Goal: Information Seeking & Learning: Learn about a topic

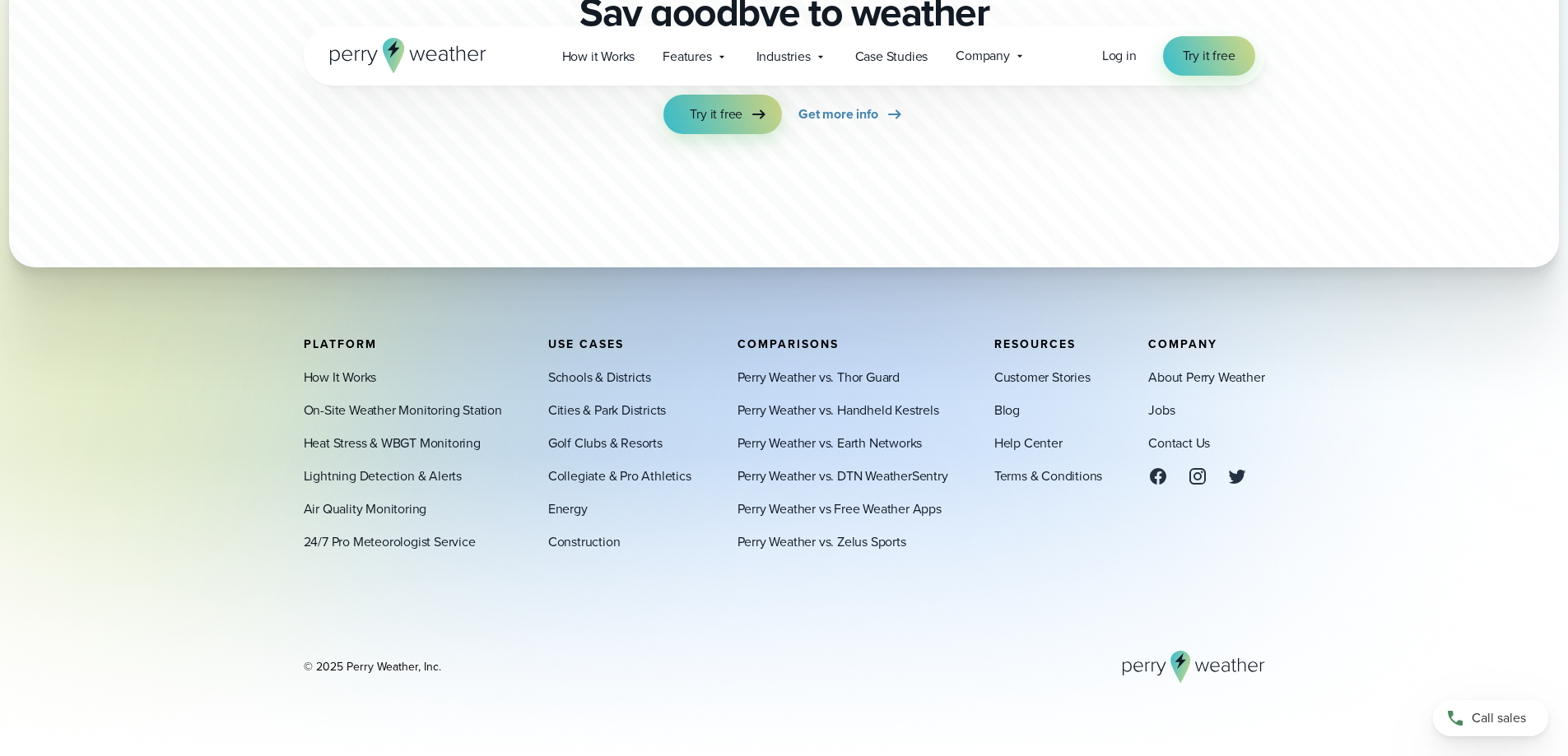
scroll to position [5844, 0]
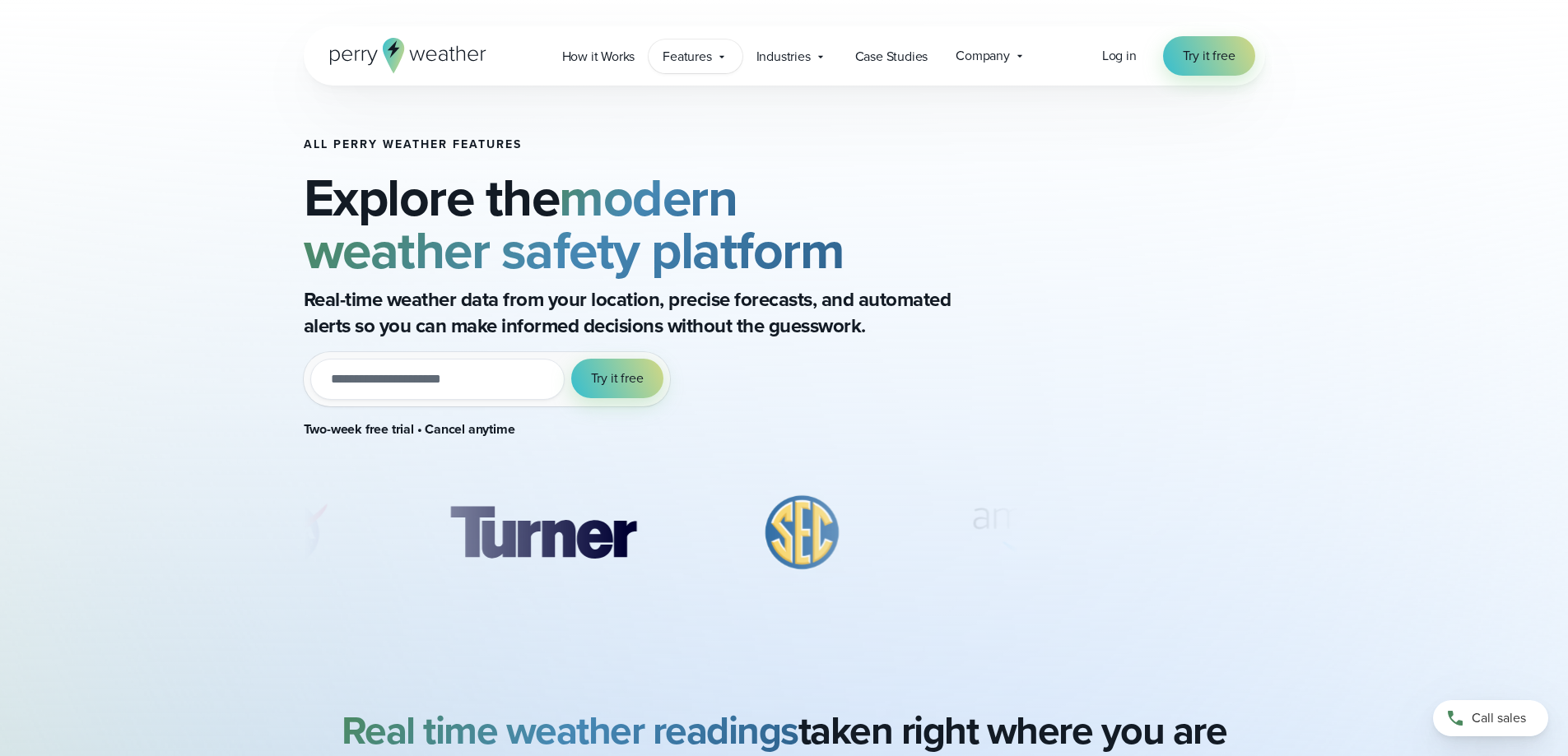
click at [713, 57] on div "Features Explore All Features Explore Perry Weather's on-site weather hardware …" at bounding box center [694, 56] width 93 height 34
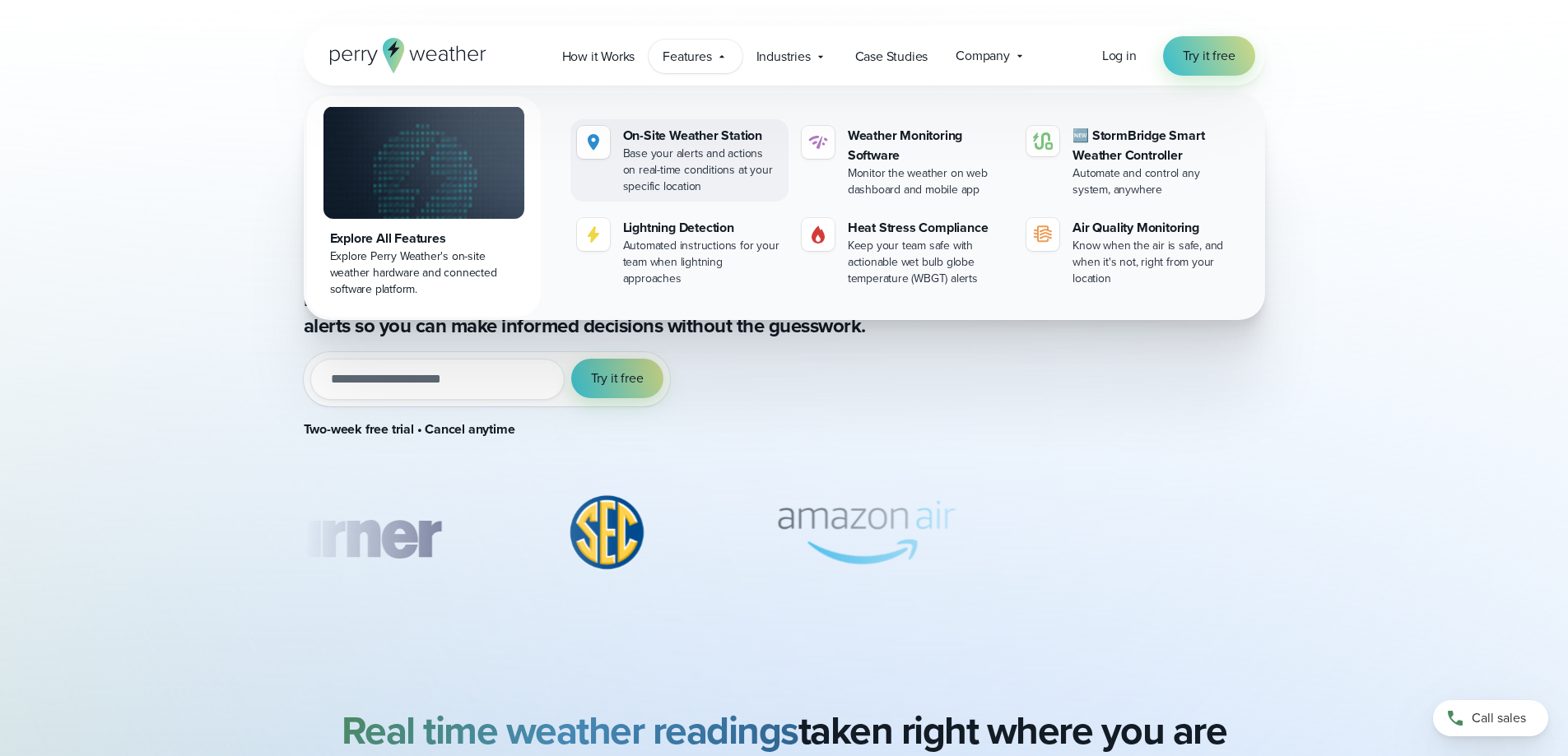
click at [687, 139] on div "On-Site Weather Station" at bounding box center [702, 136] width 159 height 20
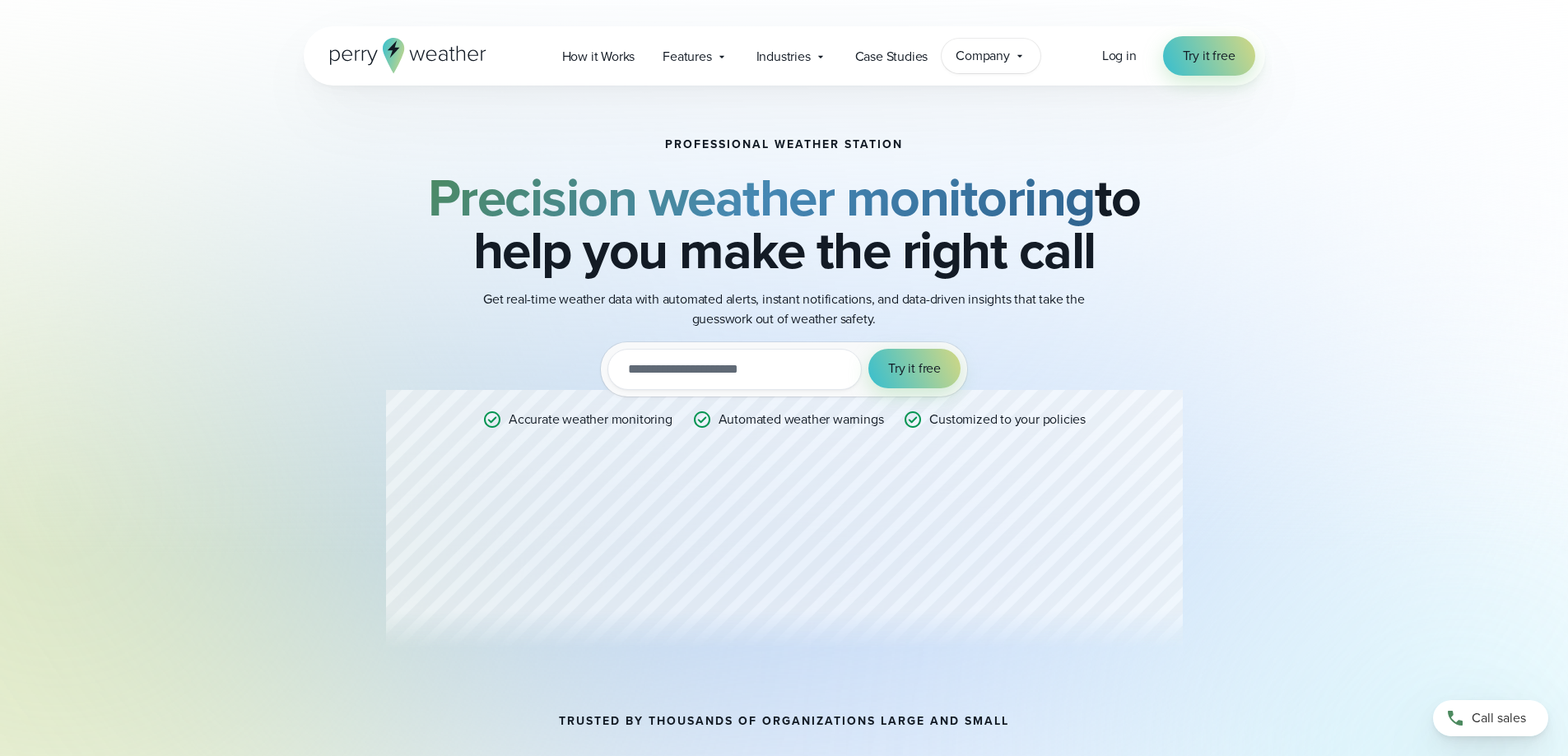
click at [993, 56] on span "Company" at bounding box center [982, 56] width 54 height 20
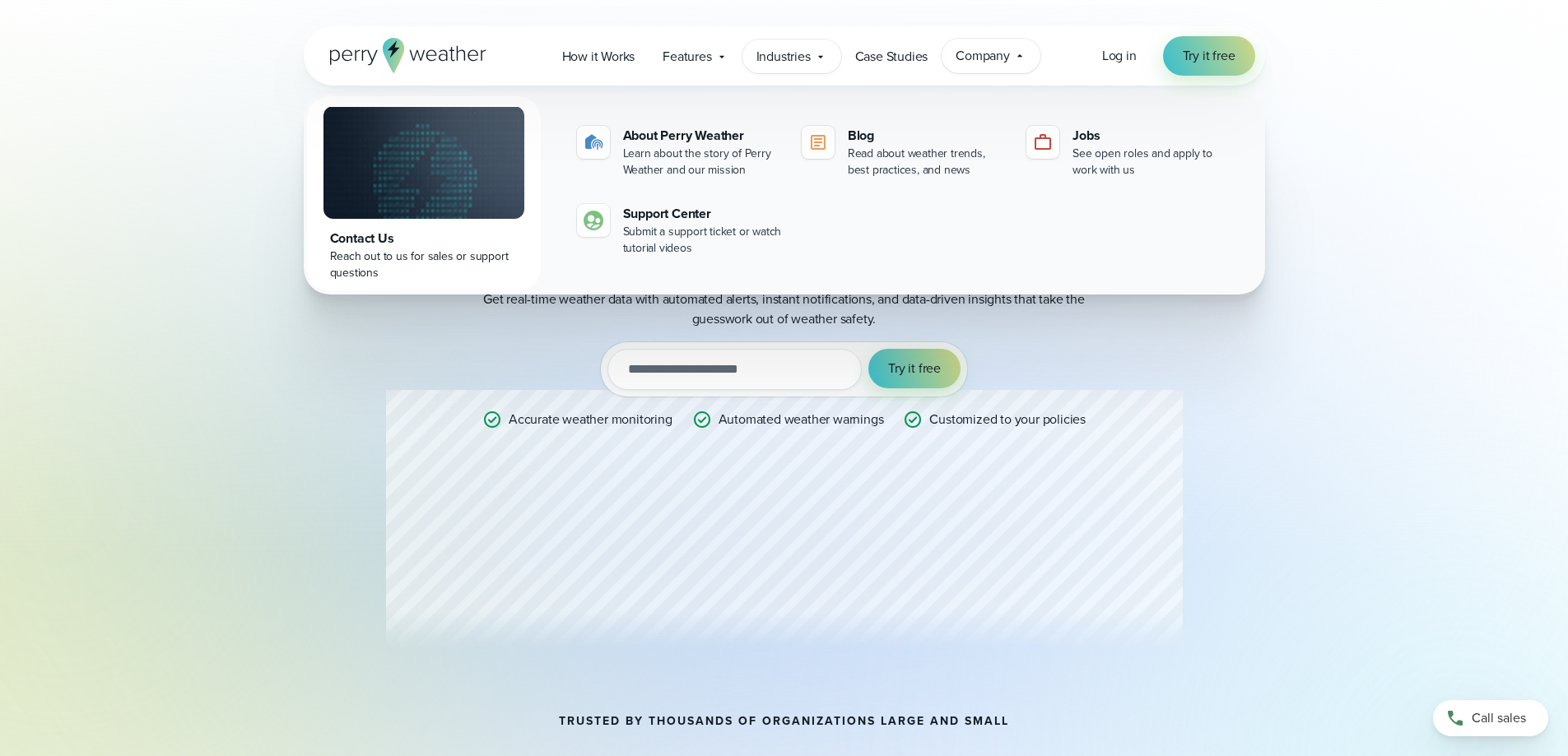
click at [807, 52] on span "Industries" at bounding box center [783, 57] width 54 height 20
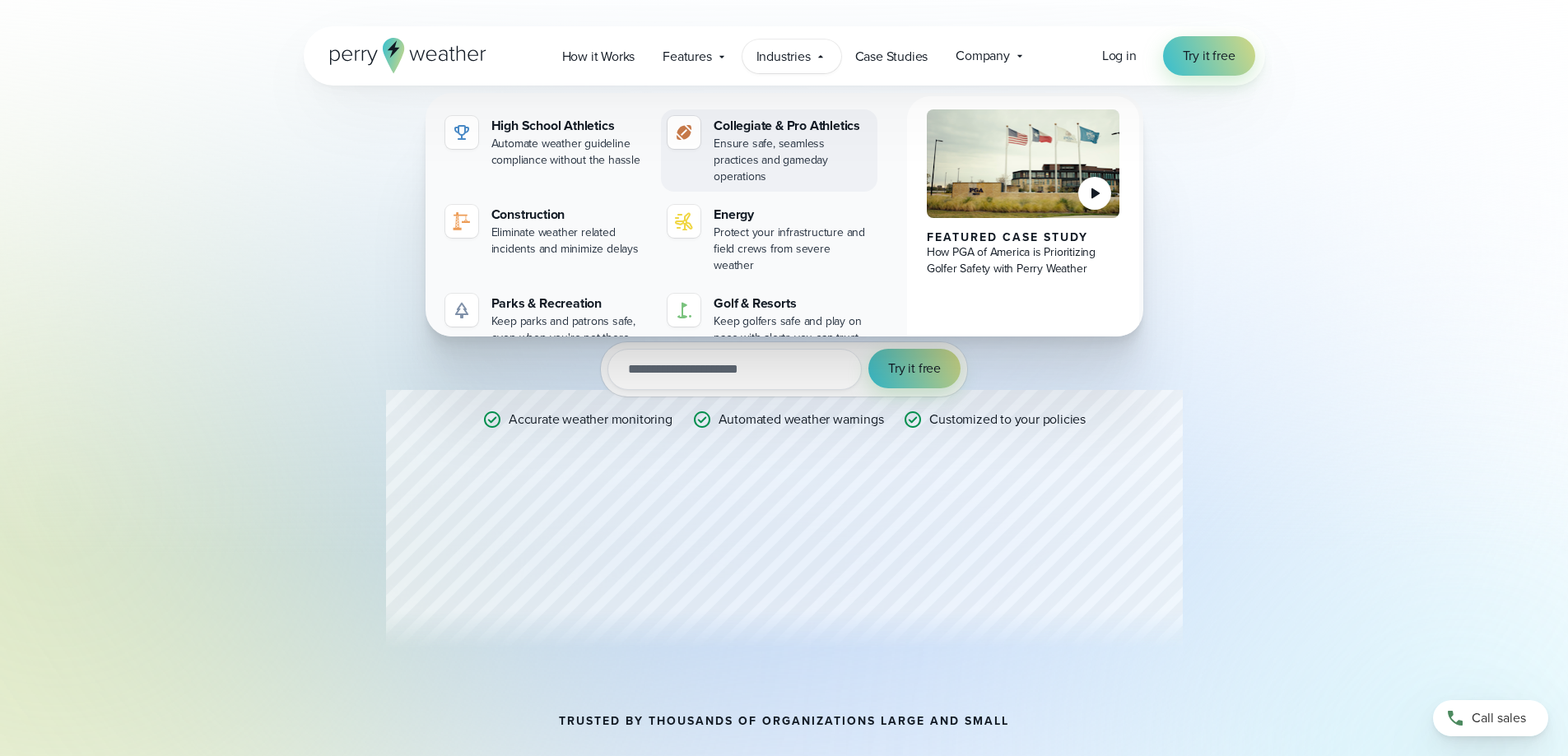
click at [770, 155] on div "Ensure safe, seamless practices and gameday operations" at bounding box center [792, 160] width 157 height 50
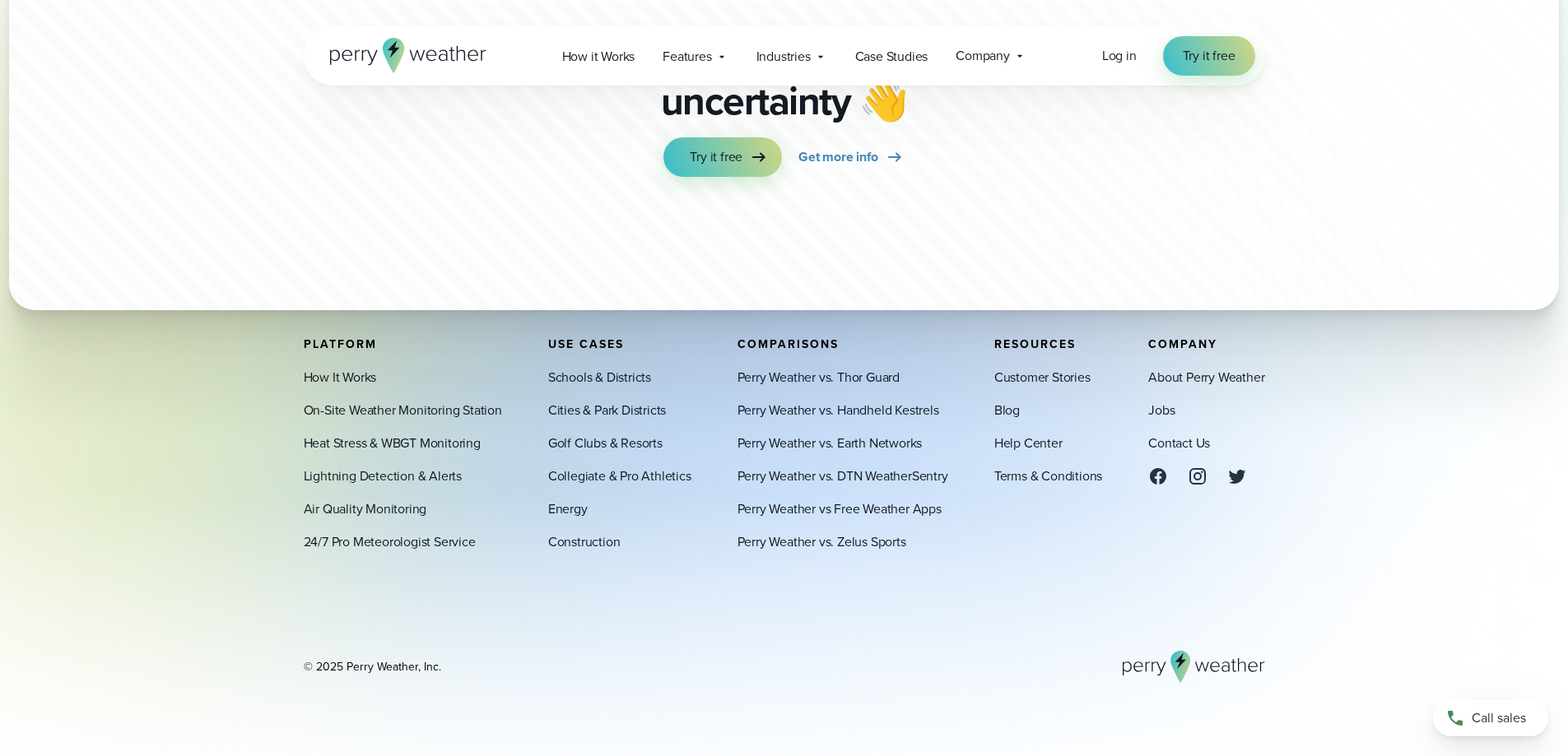
scroll to position [8590, 0]
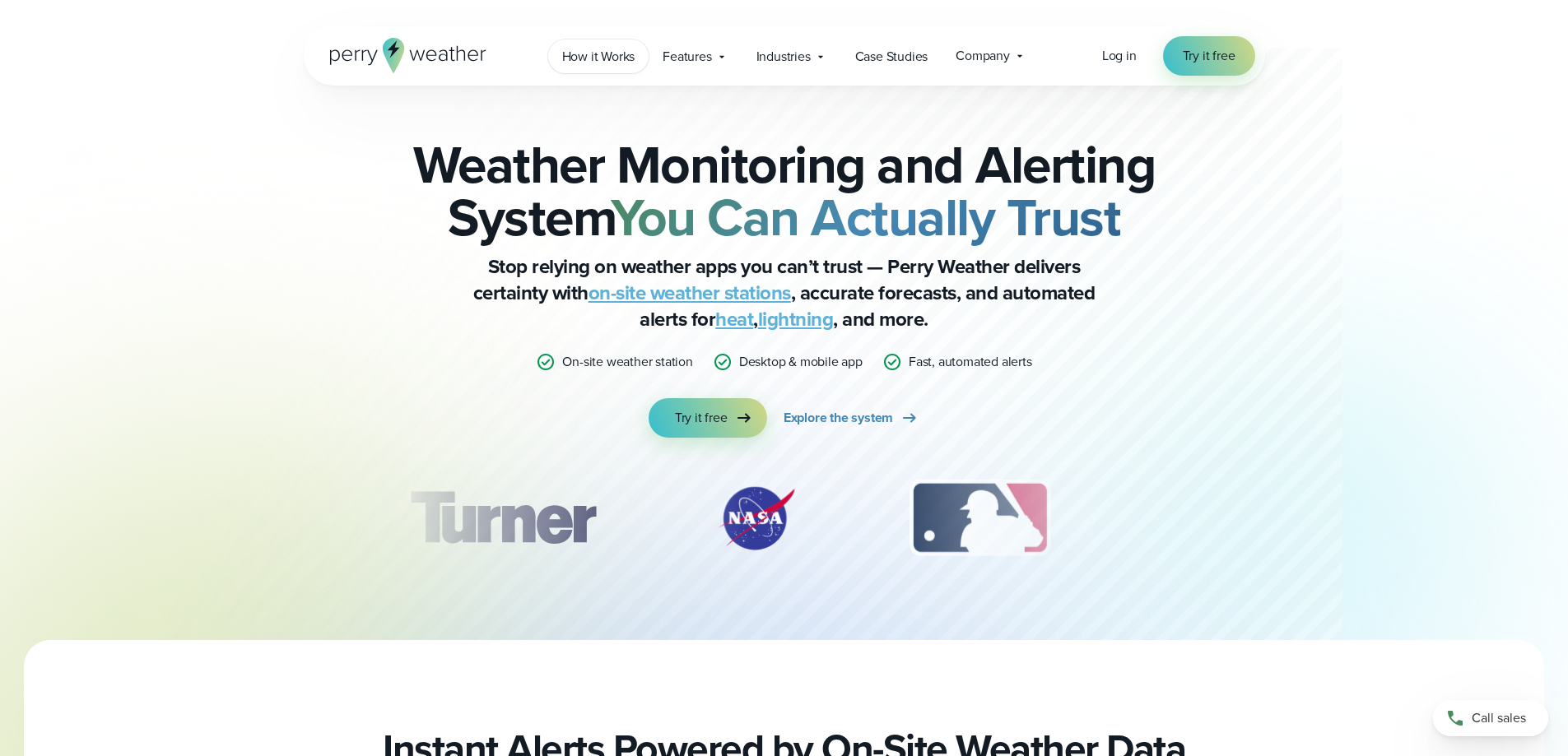
click at [627, 55] on span "How it Works" at bounding box center [599, 57] width 73 height 20
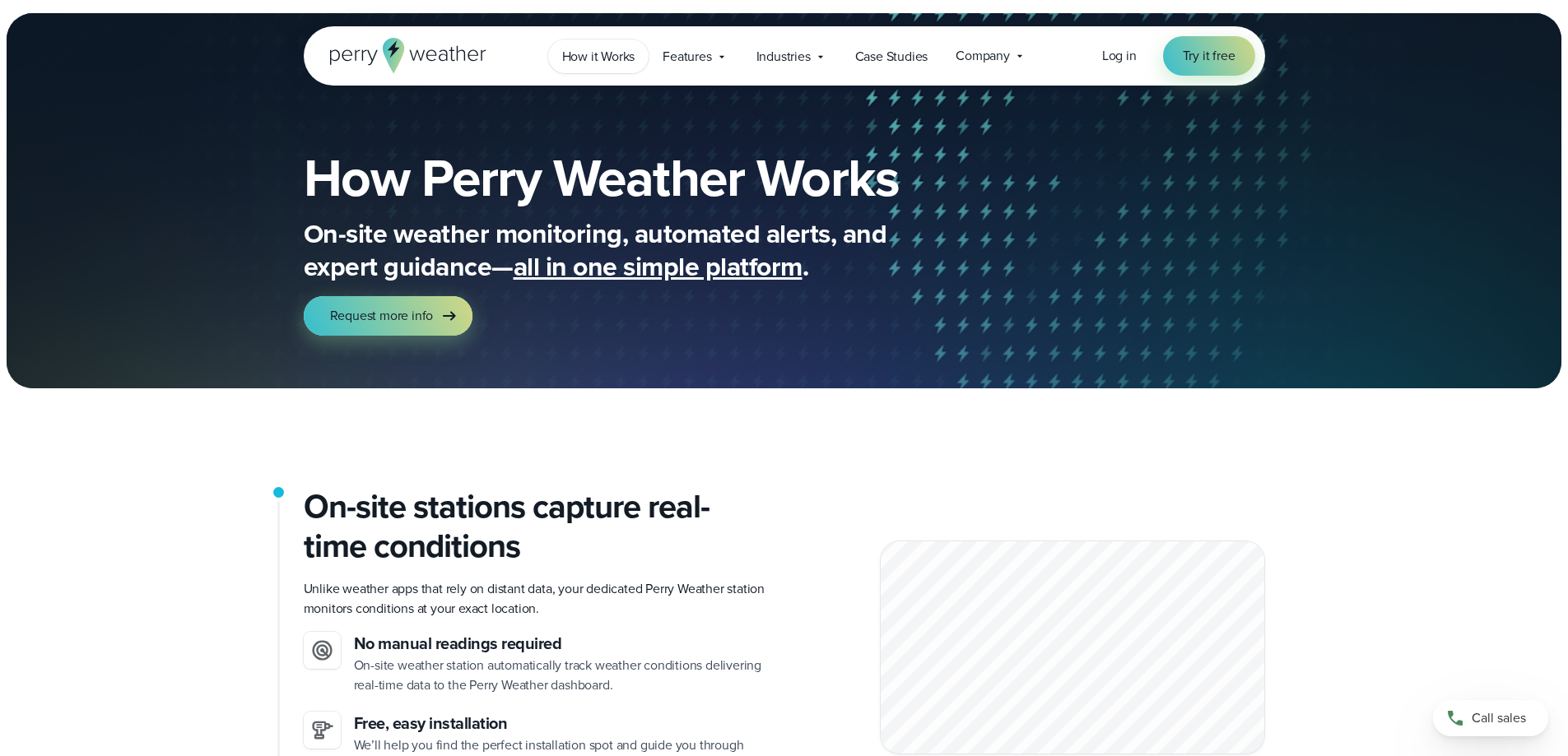
click at [587, 60] on span "How it Works" at bounding box center [599, 57] width 73 height 20
click at [697, 57] on span "Features" at bounding box center [687, 57] width 49 height 20
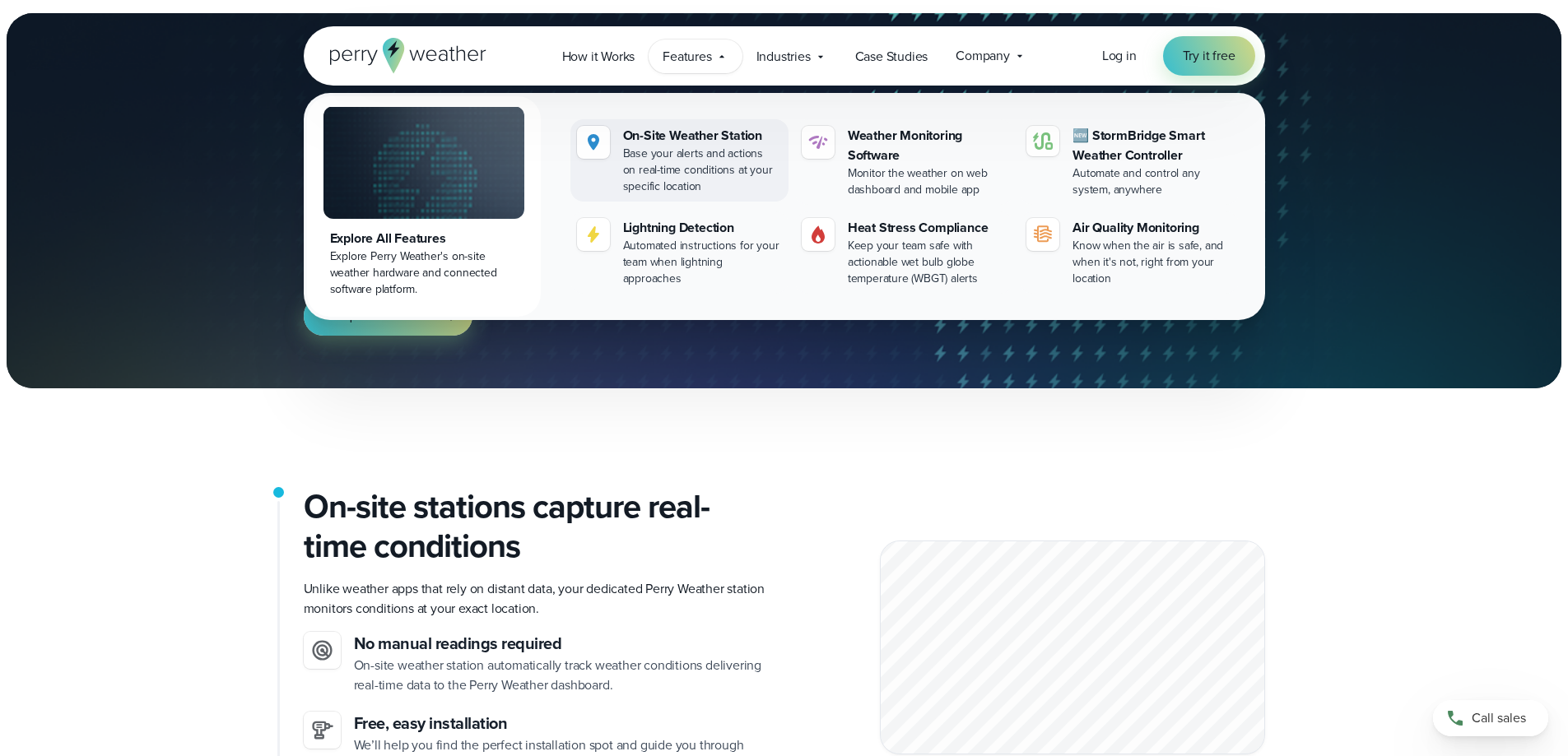
click at [697, 130] on div "On-Site Weather Station" at bounding box center [702, 136] width 159 height 20
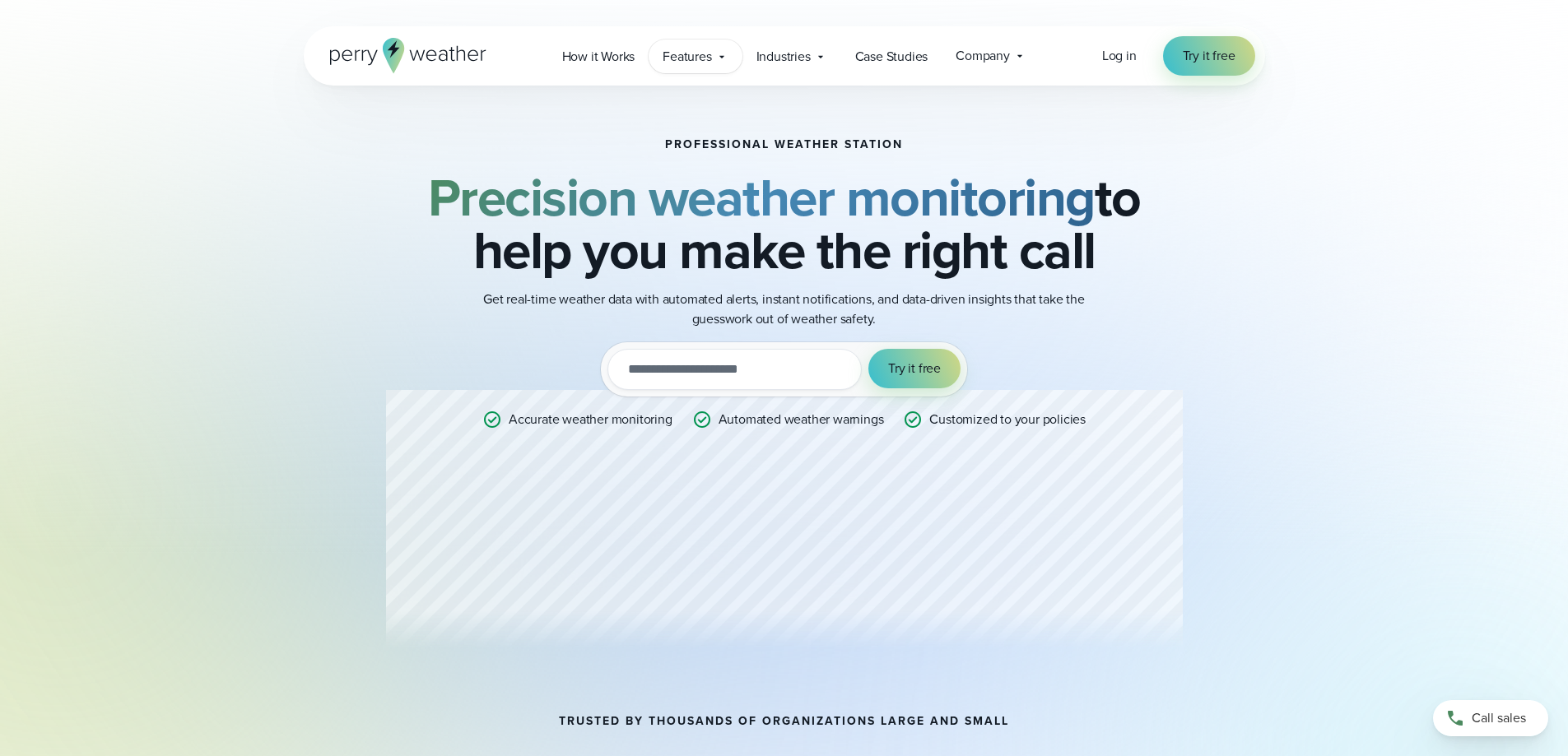
click at [699, 55] on span "Features" at bounding box center [687, 57] width 49 height 20
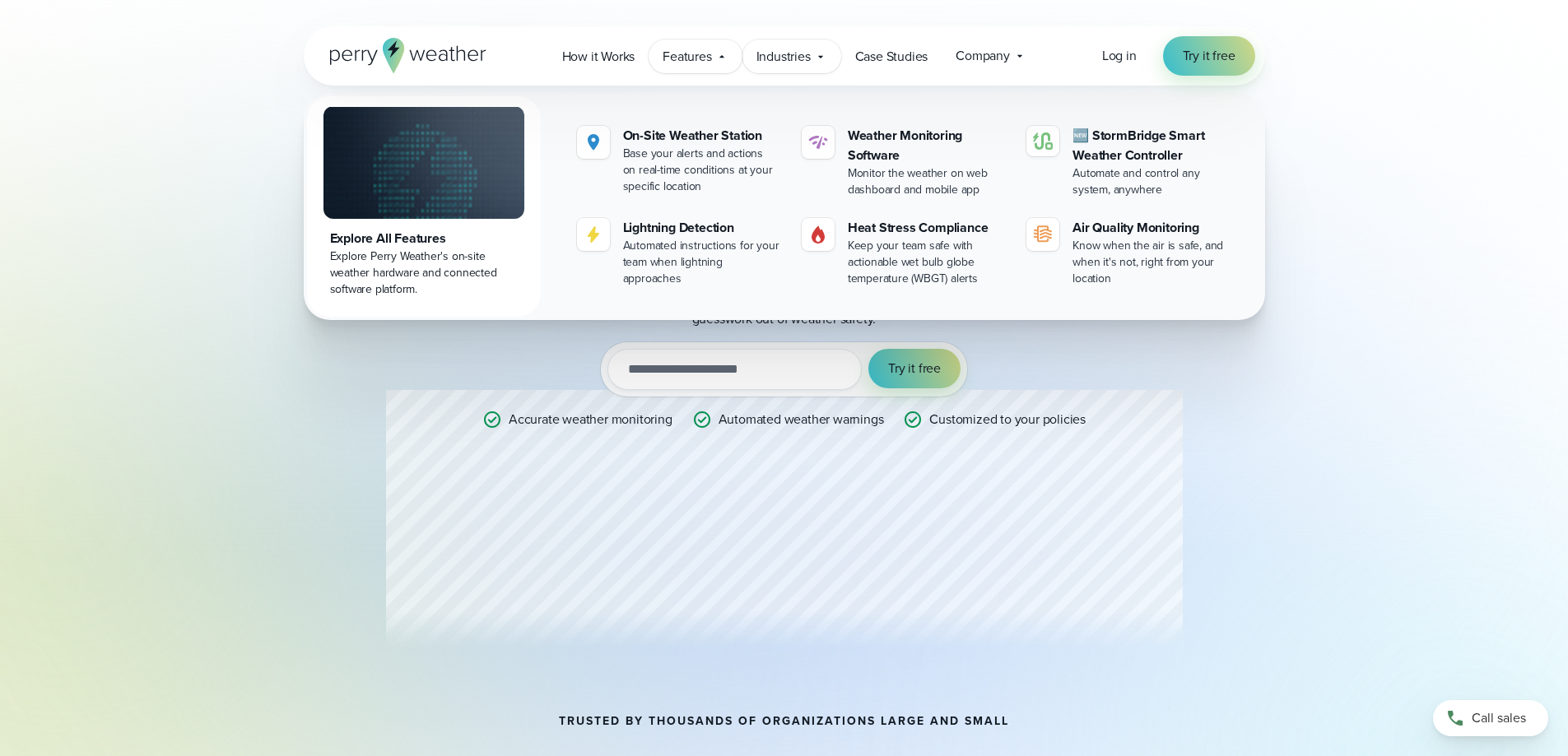
click at [789, 57] on span "Industries" at bounding box center [783, 57] width 54 height 20
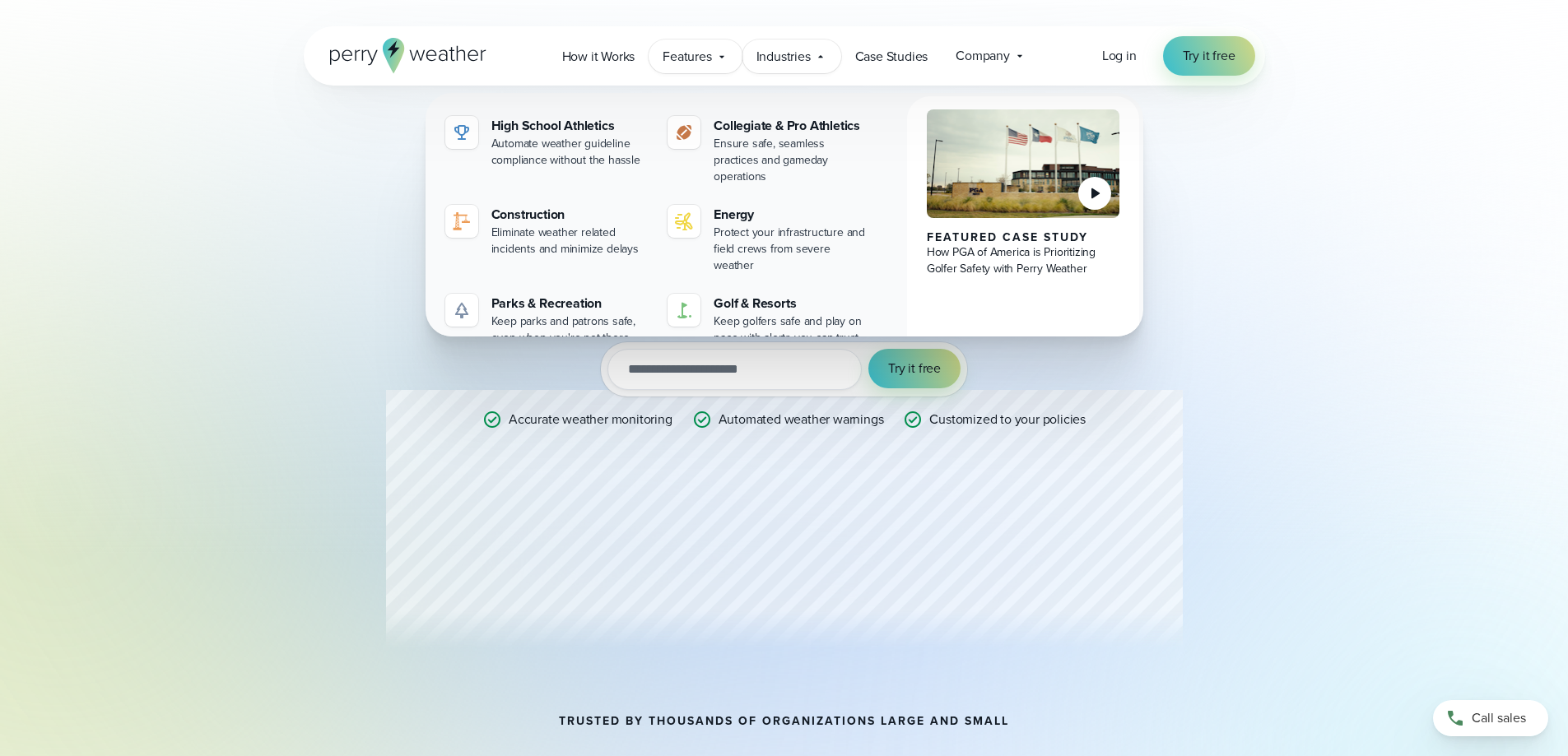
click at [713, 56] on div "Features Explore All Features Explore Perry Weather's on-site weather hardware …" at bounding box center [694, 56] width 93 height 34
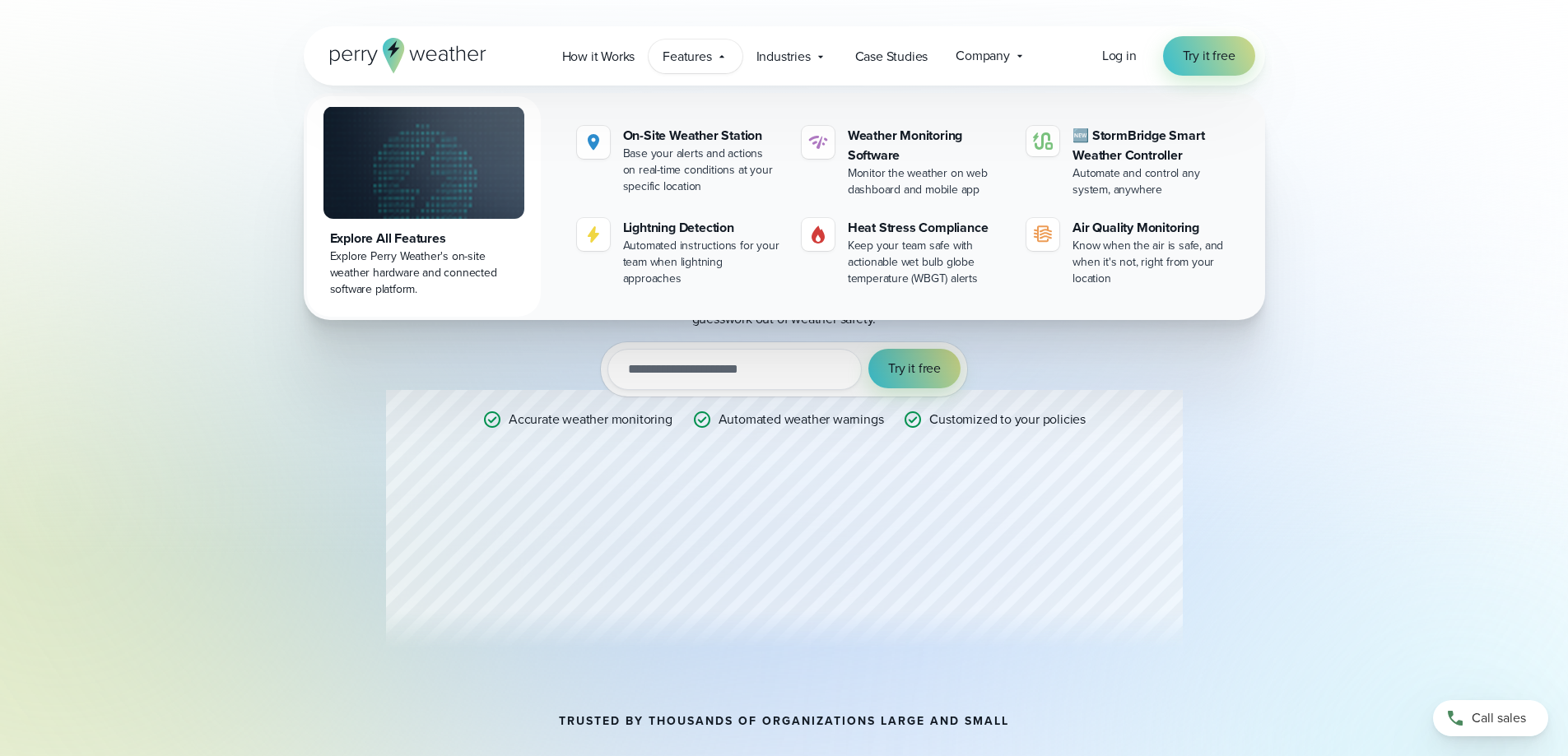
click at [468, 53] on icon at bounding box center [472, 56] width 10 height 11
